Goal: Task Accomplishment & Management: Use online tool/utility

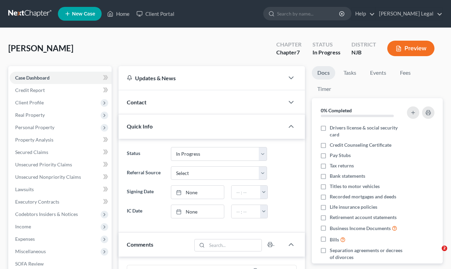
select select "3"
click at [125, 18] on link "Home" at bounding box center [118, 14] width 29 height 12
click at [122, 12] on link "Home" at bounding box center [118, 14] width 29 height 12
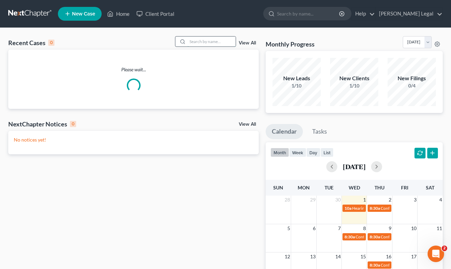
click at [208, 40] on input "search" at bounding box center [211, 42] width 48 height 10
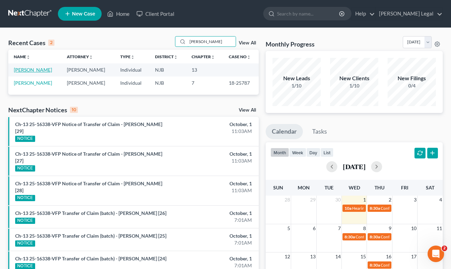
type input "[PERSON_NAME]"
click at [38, 70] on link "[PERSON_NAME]" at bounding box center [33, 70] width 38 height 6
select select "5"
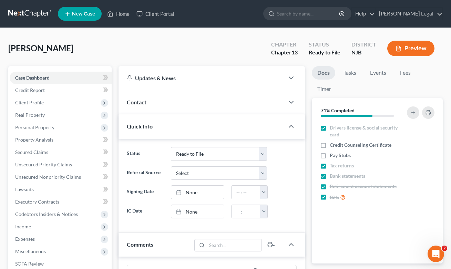
scroll to position [235, 0]
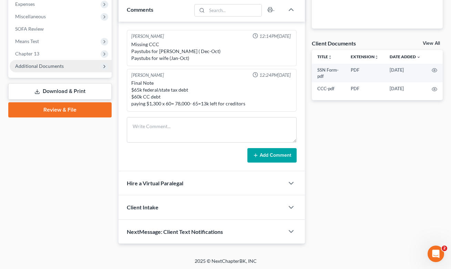
click at [23, 64] on span "Additional Documents" at bounding box center [39, 66] width 49 height 6
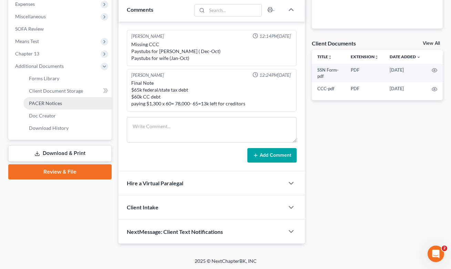
click at [44, 102] on span "PACER Notices" at bounding box center [45, 103] width 33 height 6
